Goal: Transaction & Acquisition: Book appointment/travel/reservation

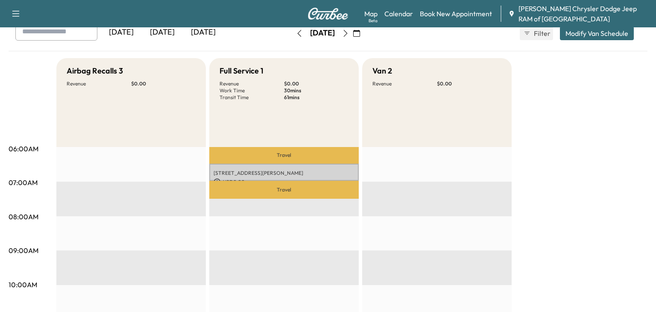
scroll to position [54, 0]
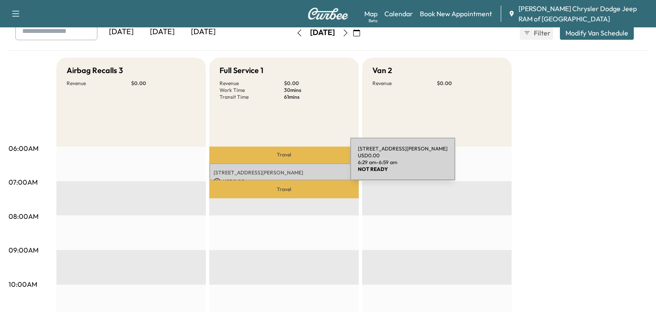
click at [286, 167] on div "[STREET_ADDRESS][PERSON_NAME] USD 0.00 6:29 am - 6:59 am" at bounding box center [283, 171] width 149 height 17
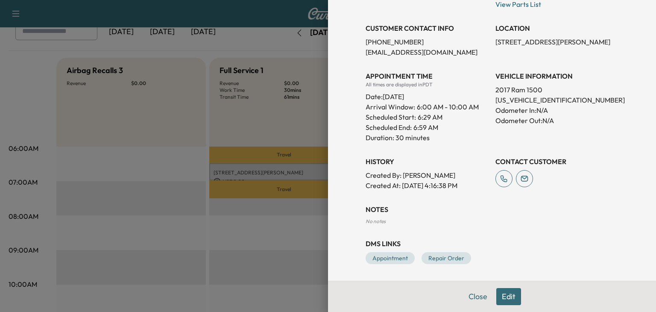
scroll to position [0, 0]
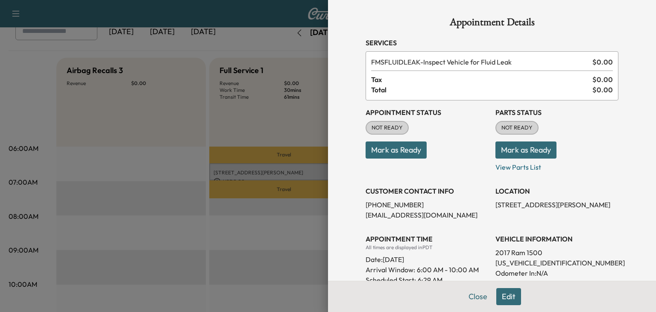
click at [299, 117] on div at bounding box center [328, 156] width 656 height 312
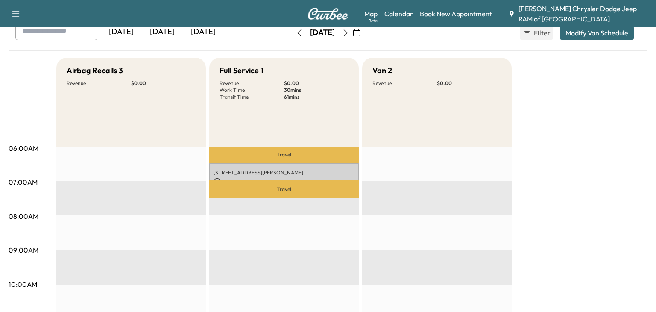
click at [292, 29] on button "button" at bounding box center [299, 33] width 15 height 14
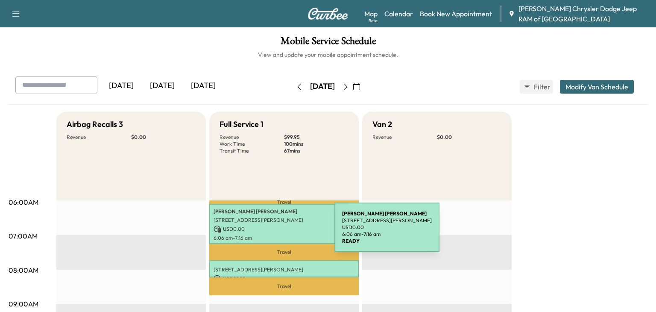
click at [270, 232] on div "Daniel Ledezma 941 Gonzales St, Placentia, CA 92870, USA USD 0.00 6:06 am - 7:1…" at bounding box center [283, 224] width 149 height 40
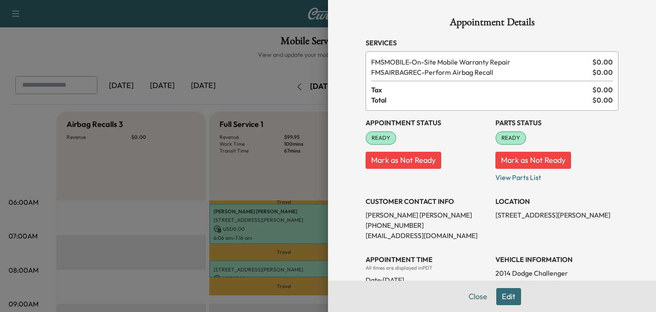
click at [334, 172] on div "Appointment Details Services FMSMOBILE - On-Site Mobile Warranty Repair $ 0.00 …" at bounding box center [492, 156] width 328 height 312
click at [262, 189] on div at bounding box center [328, 156] width 656 height 312
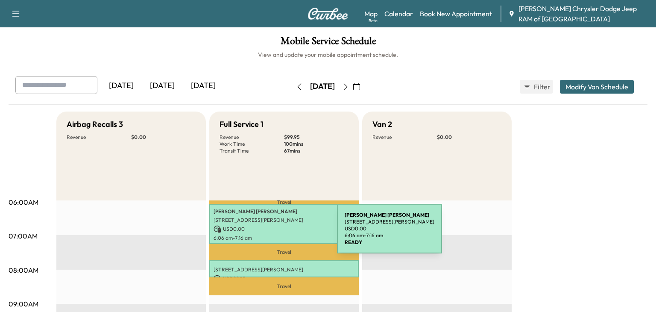
click at [273, 234] on p "6:06 am - 7:16 am" at bounding box center [283, 237] width 141 height 7
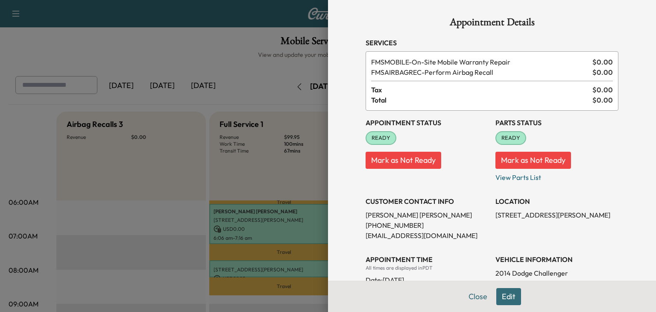
click at [270, 274] on div at bounding box center [328, 156] width 656 height 312
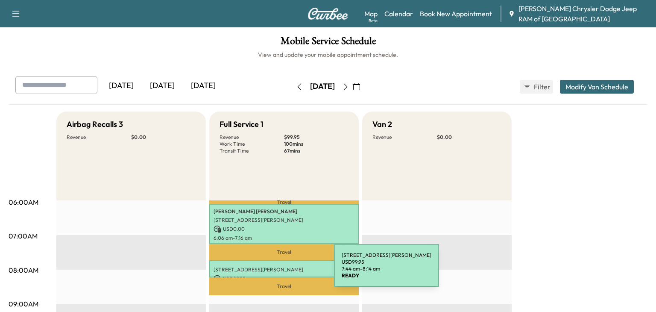
click at [270, 274] on p "USD 99.95" at bounding box center [283, 278] width 141 height 8
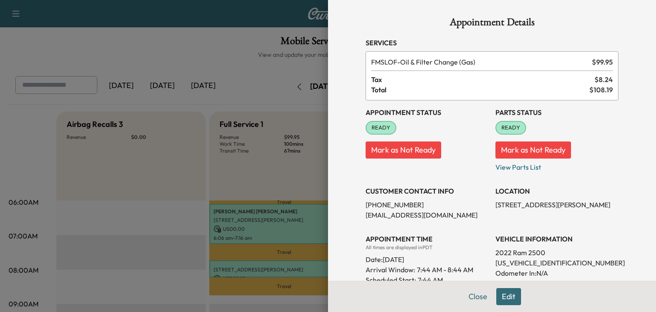
click at [289, 73] on div at bounding box center [328, 156] width 656 height 312
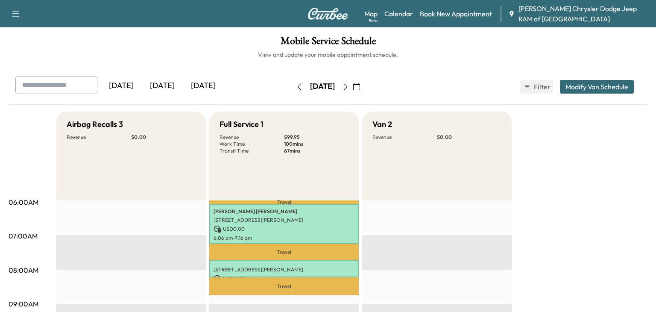
click at [459, 14] on link "Book New Appointment" at bounding box center [456, 14] width 72 height 10
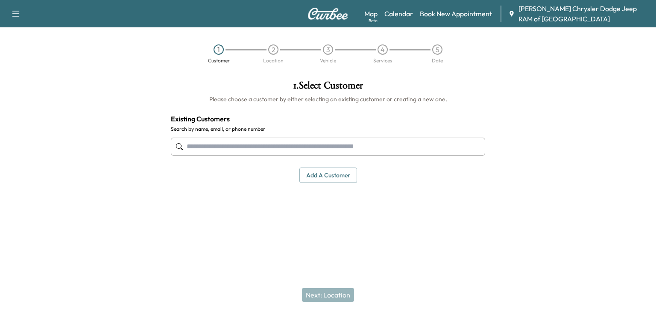
click at [236, 150] on input "text" at bounding box center [328, 146] width 314 height 18
click at [233, 148] on input "text" at bounding box center [328, 146] width 314 height 18
type input "******"
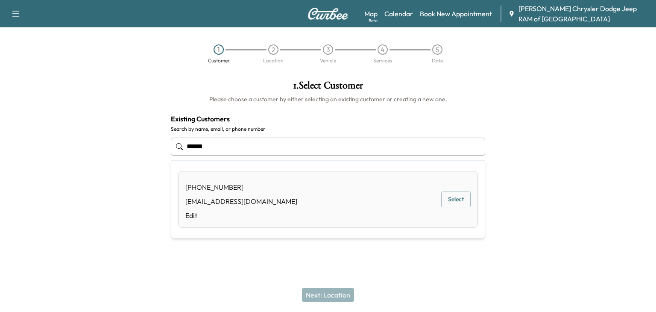
click at [459, 192] on button "Select" at bounding box center [455, 199] width 29 height 16
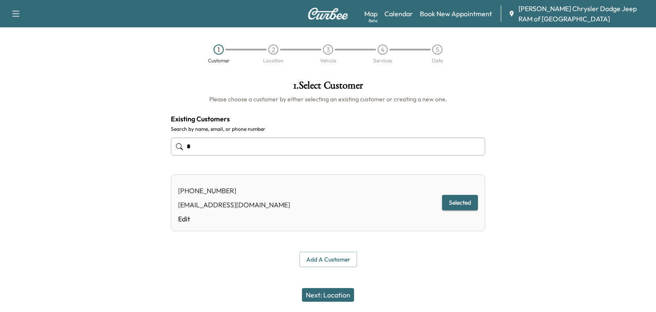
click at [343, 291] on button "Next: Location" at bounding box center [328, 295] width 52 height 14
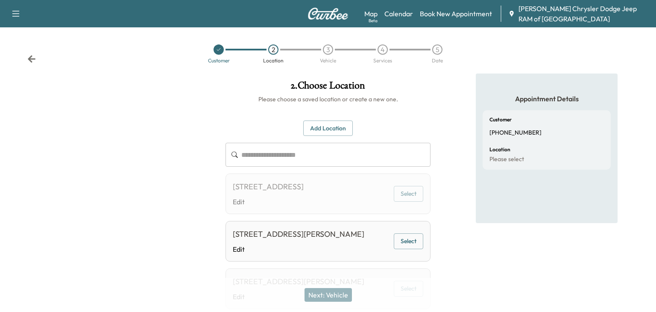
click at [339, 240] on div "13051 Benson ave, Chino, CA 91710, United States of America" at bounding box center [298, 234] width 131 height 12
click at [405, 249] on button "Select" at bounding box center [408, 241] width 29 height 16
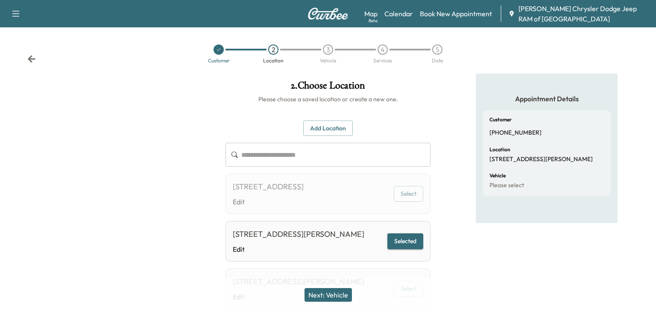
click at [323, 286] on div "Next: Vehicle" at bounding box center [328, 294] width 656 height 34
click at [328, 294] on button "Next: Vehicle" at bounding box center [327, 295] width 47 height 14
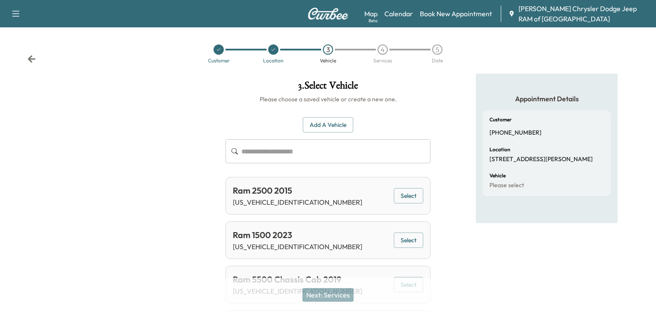
click at [268, 156] on input "text" at bounding box center [335, 151] width 189 height 24
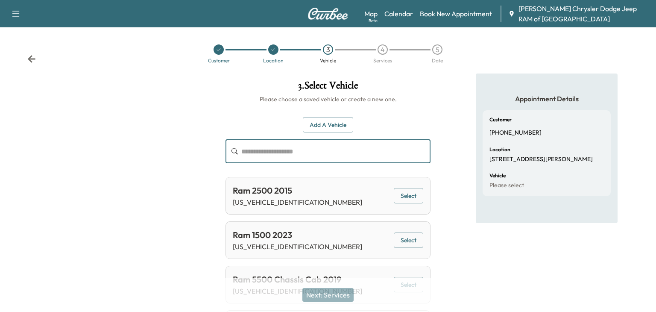
paste input "**********"
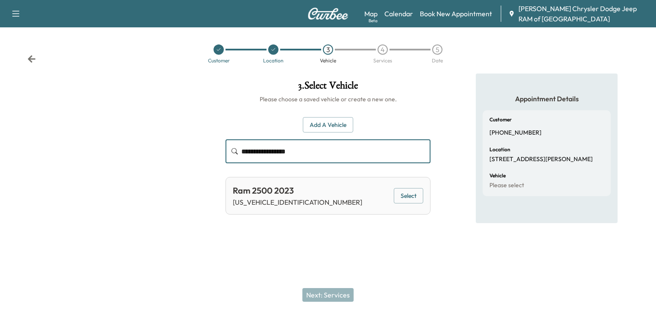
type input "**********"
click at [418, 197] on button "Select" at bounding box center [408, 196] width 29 height 16
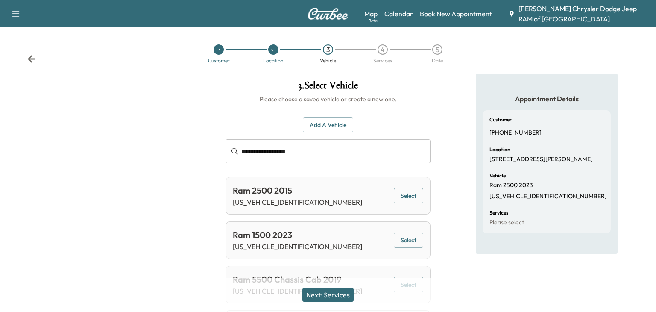
click at [329, 291] on button "Next: Services" at bounding box center [327, 295] width 51 height 14
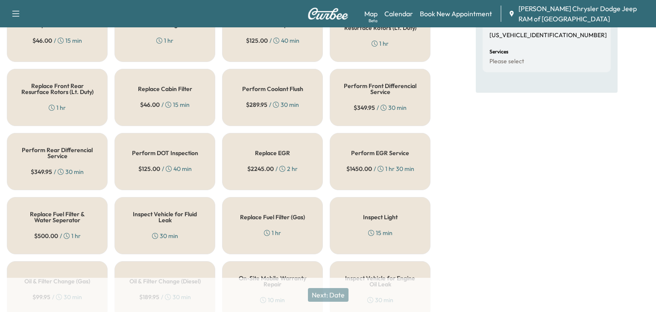
scroll to position [162, 0]
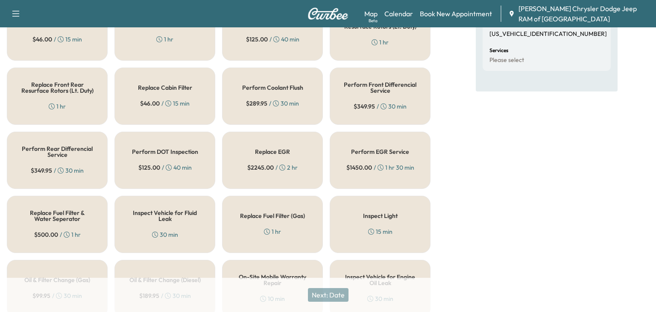
click at [82, 219] on h5 "Replace Fuel Filter & Water Seperator" at bounding box center [57, 216] width 73 height 12
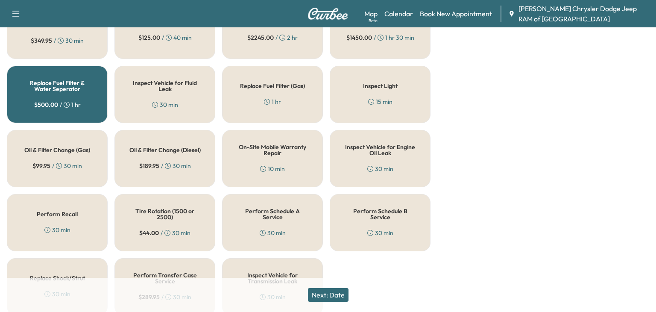
scroll to position [328, 0]
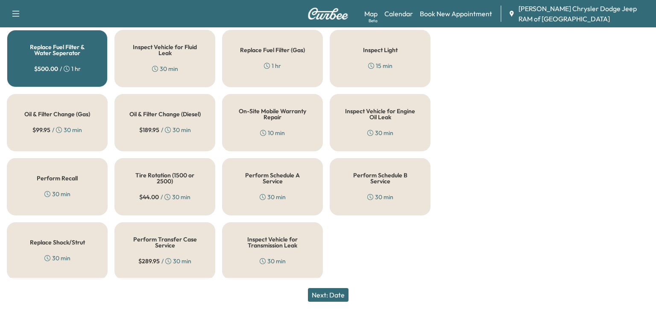
click at [177, 114] on h5 "Oil & Filter Change (Diesel)" at bounding box center [164, 114] width 71 height 6
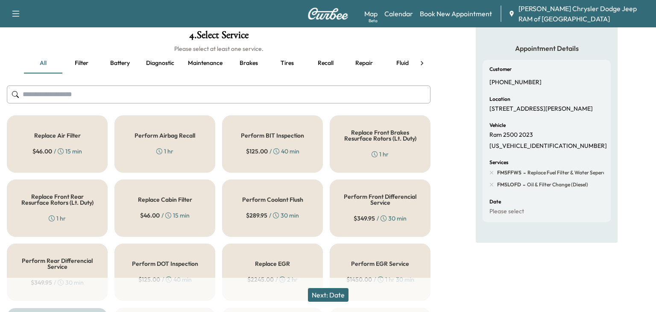
scroll to position [53, 0]
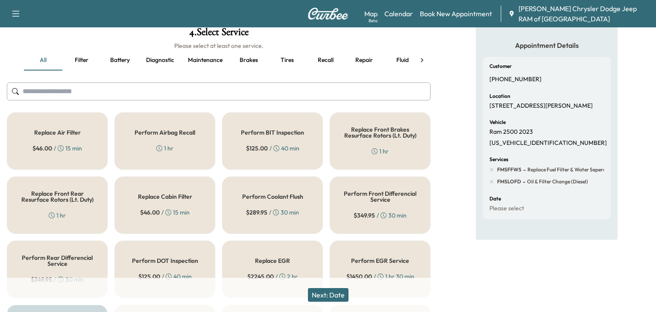
click at [174, 195] on h5 "Replace Cabin Filter" at bounding box center [165, 196] width 54 height 6
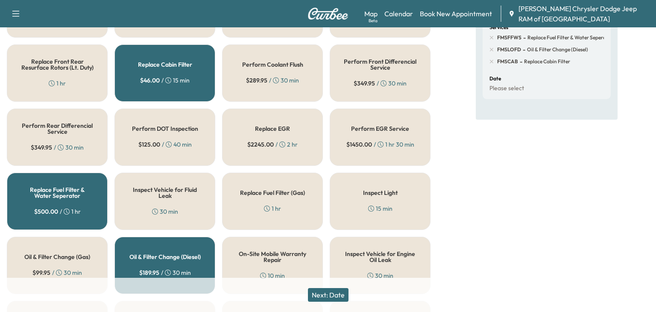
scroll to position [189, 0]
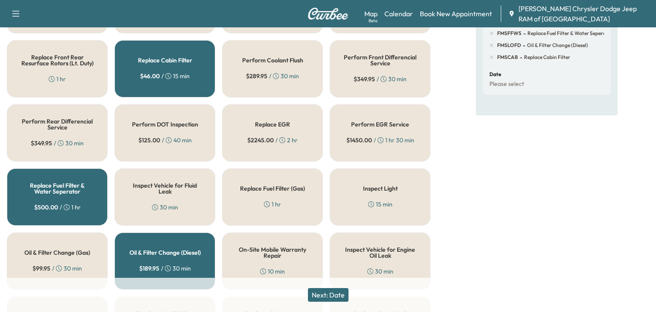
click at [314, 294] on button "Next: Date" at bounding box center [328, 295] width 41 height 14
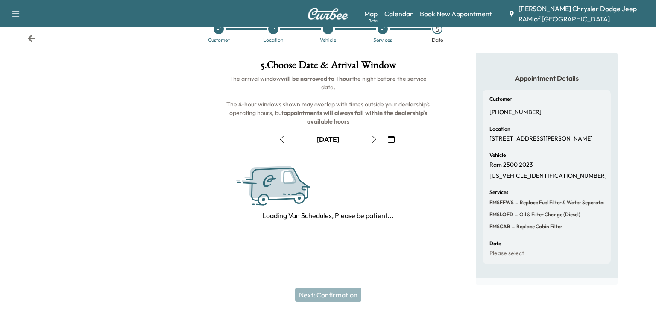
scroll to position [114, 0]
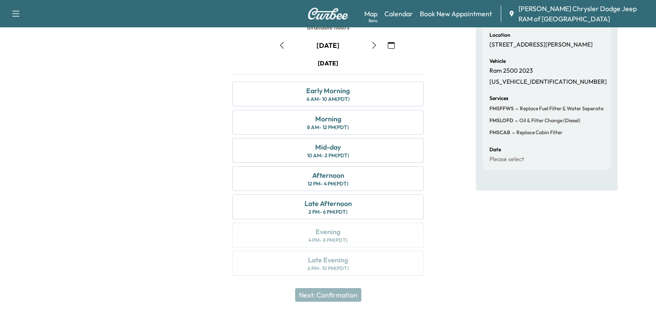
click at [280, 44] on icon "button" at bounding box center [281, 45] width 7 height 7
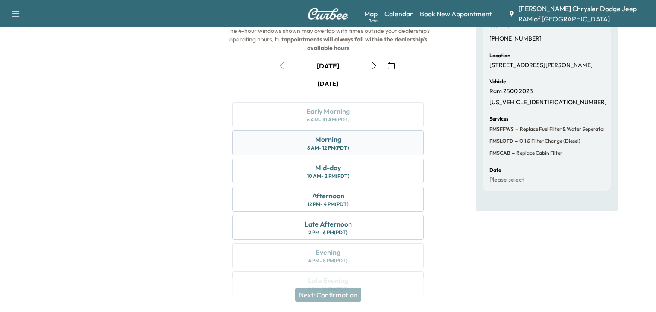
scroll to position [96, 0]
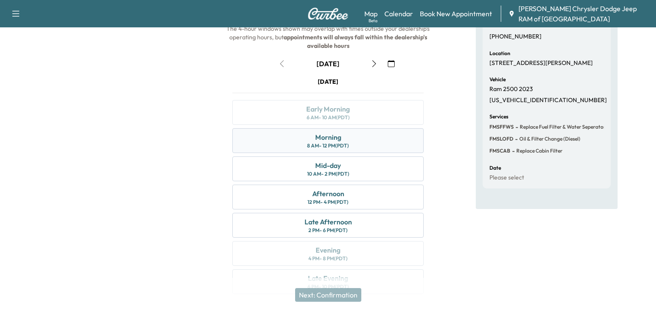
click at [330, 138] on div "Morning" at bounding box center [328, 137] width 26 height 10
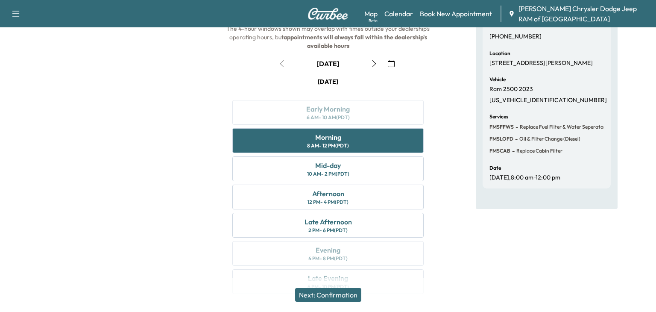
click at [326, 296] on button "Next: Confirmation" at bounding box center [328, 295] width 66 height 14
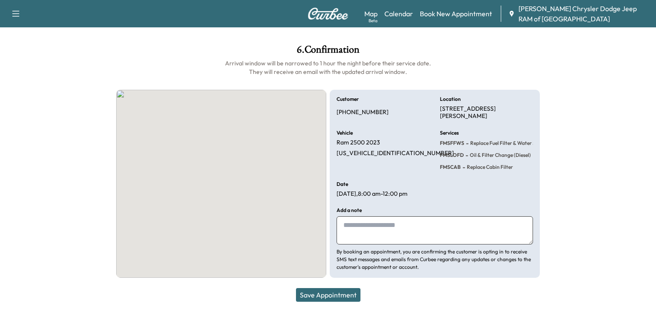
scroll to position [36, 0]
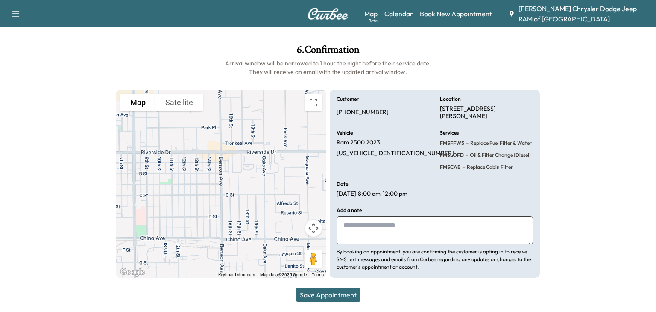
click at [338, 296] on button "Save Appointment" at bounding box center [328, 295] width 64 height 14
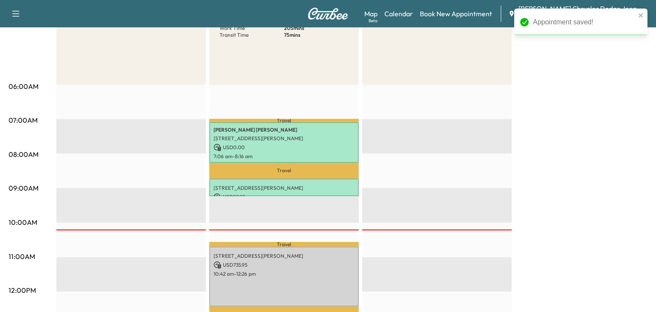
scroll to position [122, 0]
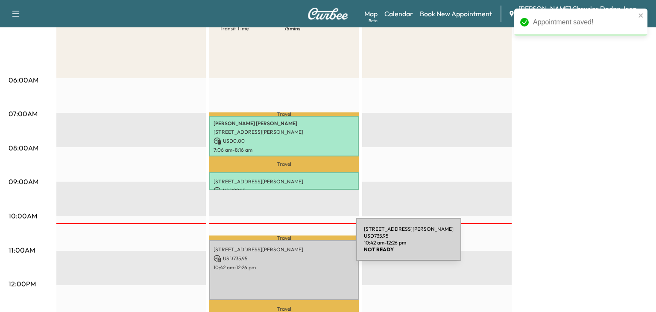
click at [292, 248] on p "13051 Benson ave, Chino, CA 91710, United States of America" at bounding box center [283, 249] width 141 height 7
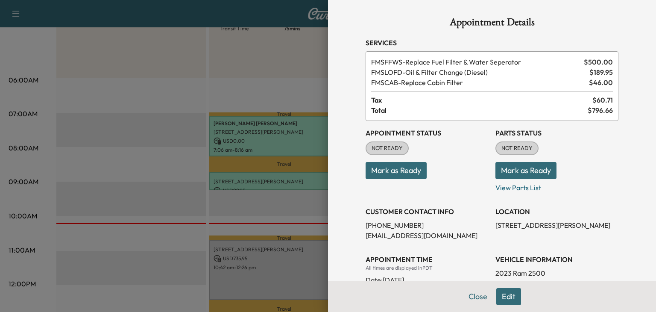
click at [405, 166] on button "Mark as Ready" at bounding box center [395, 170] width 61 height 17
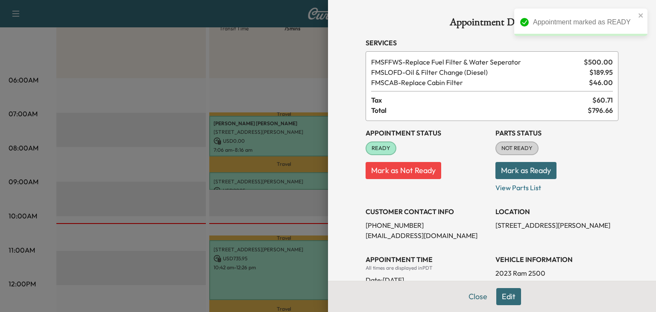
click at [535, 173] on button "Mark as Ready" at bounding box center [525, 170] width 61 height 17
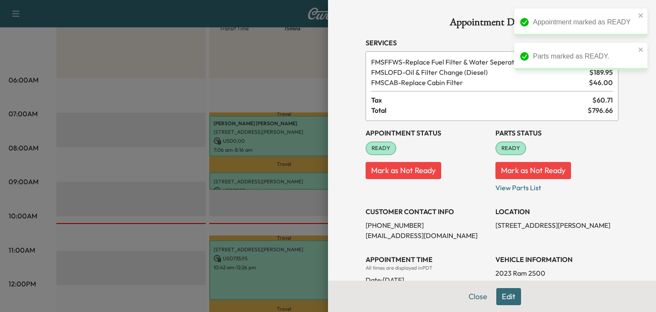
click at [269, 78] on div at bounding box center [328, 156] width 656 height 312
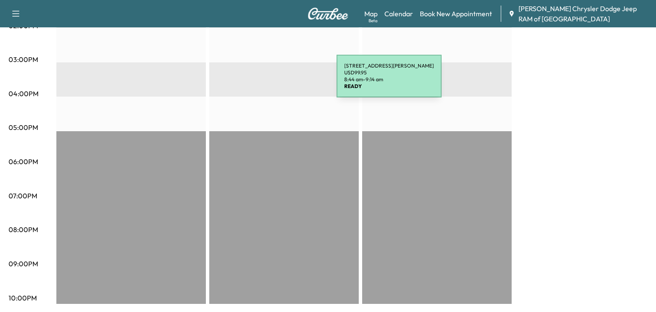
scroll to position [0, 0]
